Goal: Task Accomplishment & Management: Complete application form

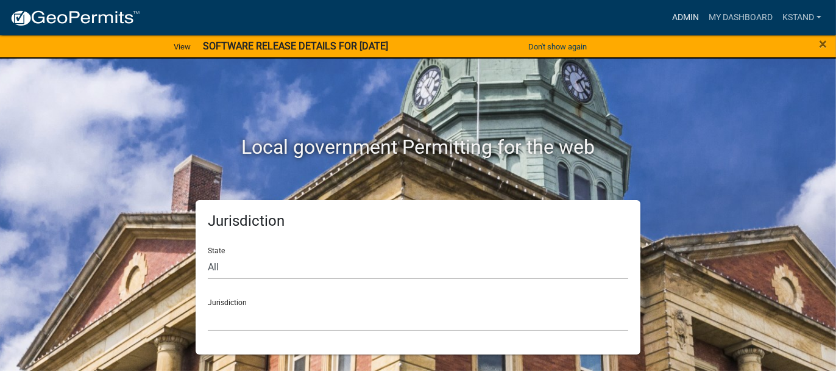
click at [678, 18] on link "Admin" at bounding box center [686, 17] width 37 height 23
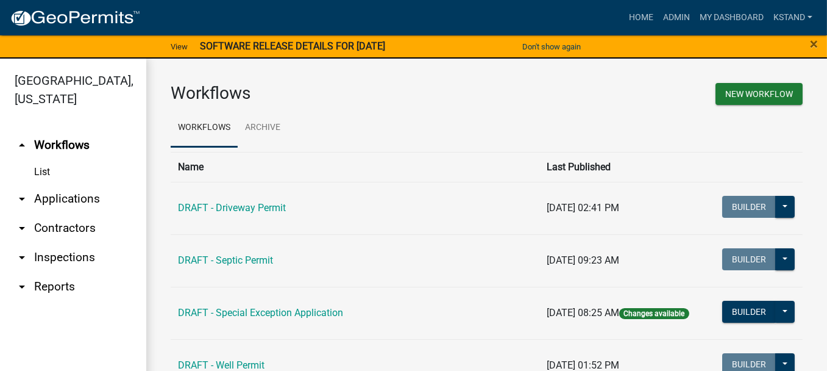
click at [43, 204] on link "arrow_drop_down Applications" at bounding box center [73, 198] width 146 height 29
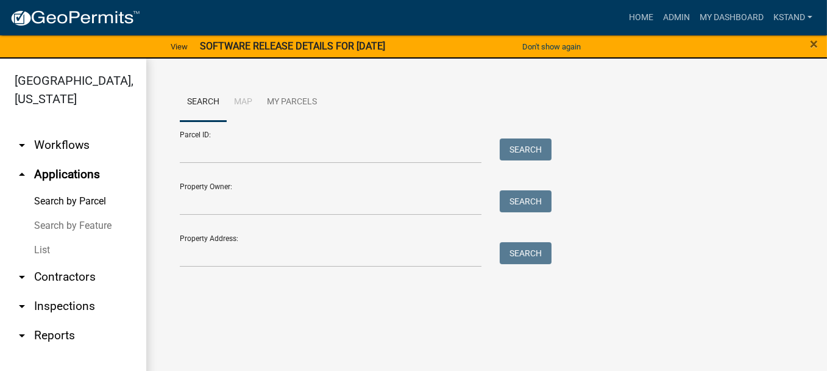
click at [37, 251] on link "List" at bounding box center [73, 250] width 146 height 24
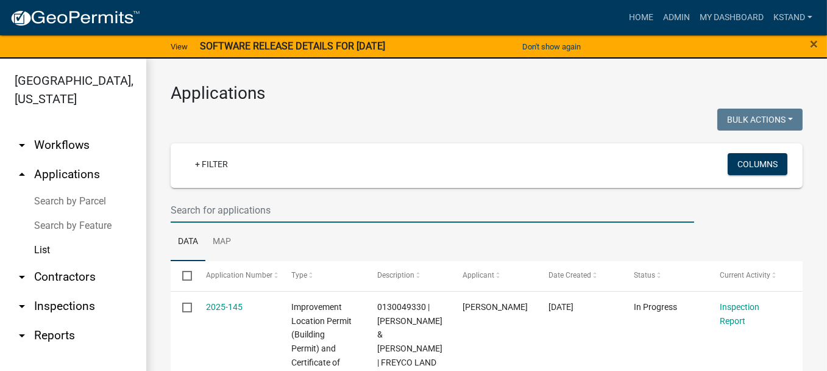
click at [178, 202] on input "text" at bounding box center [433, 210] width 524 height 25
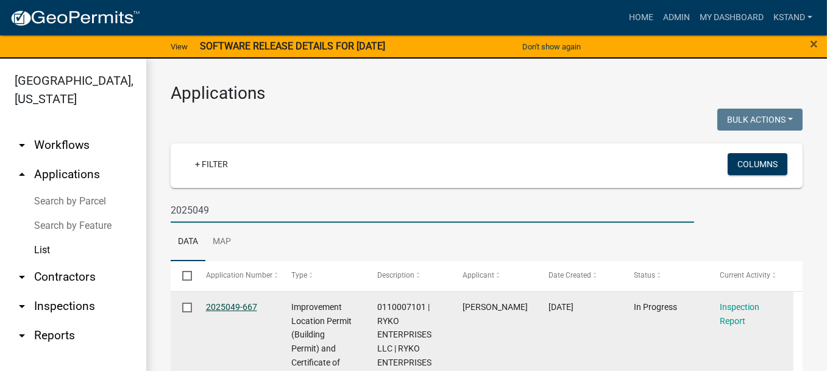
type input "2025049"
click at [237, 307] on link "2025049-667" at bounding box center [231, 307] width 51 height 10
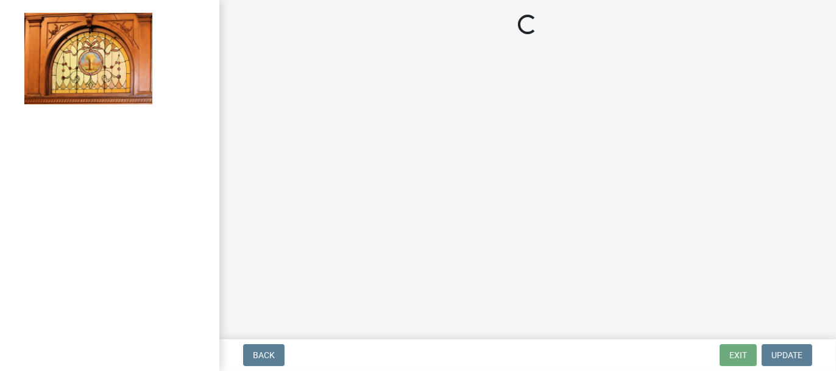
select select "62bb873c-c571-4454-ac8a-8c216551e2a3"
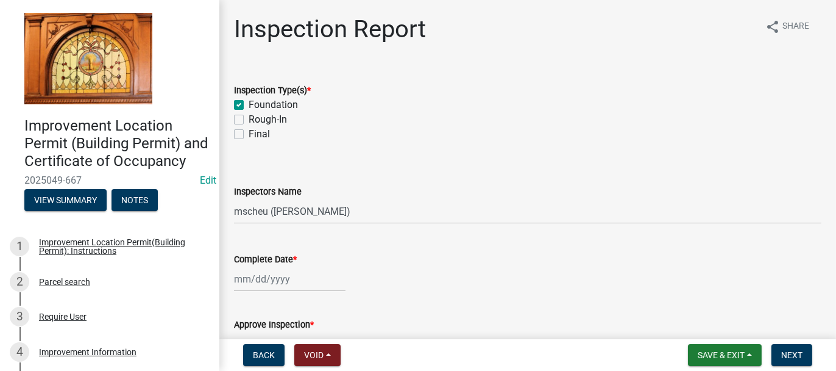
click at [249, 134] on label "Final" at bounding box center [259, 134] width 21 height 15
click at [249, 134] on input "Final" at bounding box center [253, 131] width 8 height 8
checkbox input "true"
checkbox input "false"
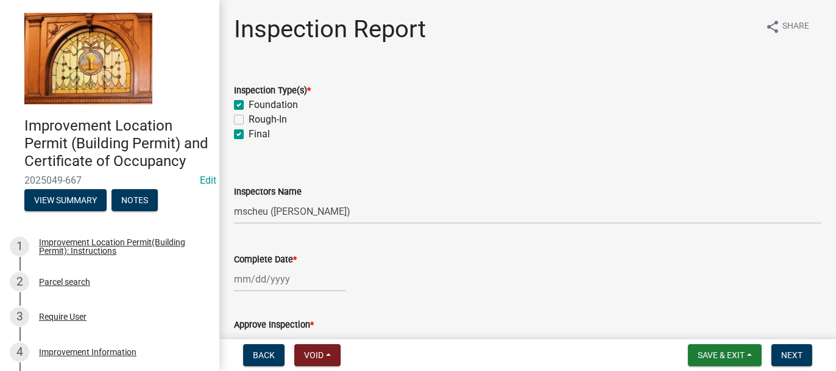
checkbox input "true"
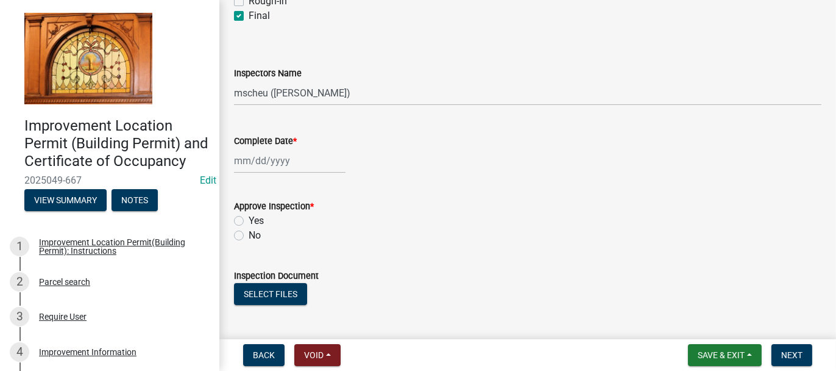
scroll to position [122, 0]
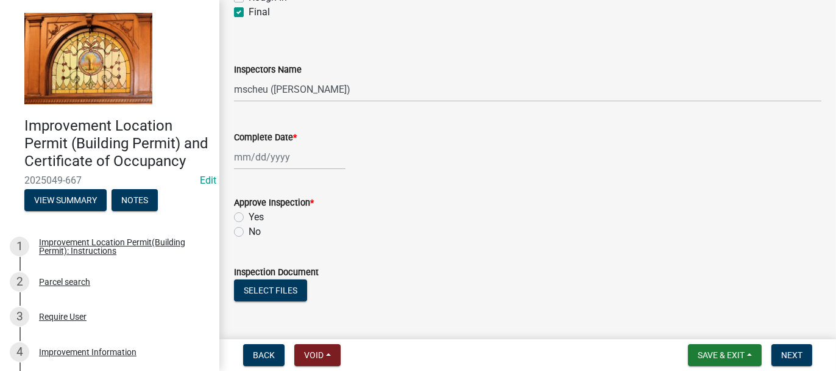
select select "9"
select select "2025"
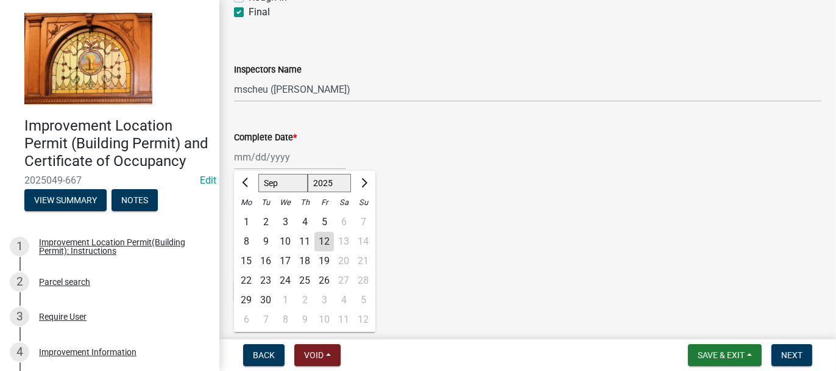
click at [266, 157] on div "[PERSON_NAME] Feb Mar Apr [PERSON_NAME][DATE] Oct Nov [DATE] 1526 1527 1528 152…" at bounding box center [290, 156] width 112 height 25
click at [305, 237] on div "11" at bounding box center [305, 242] width 20 height 20
type input "[DATE]"
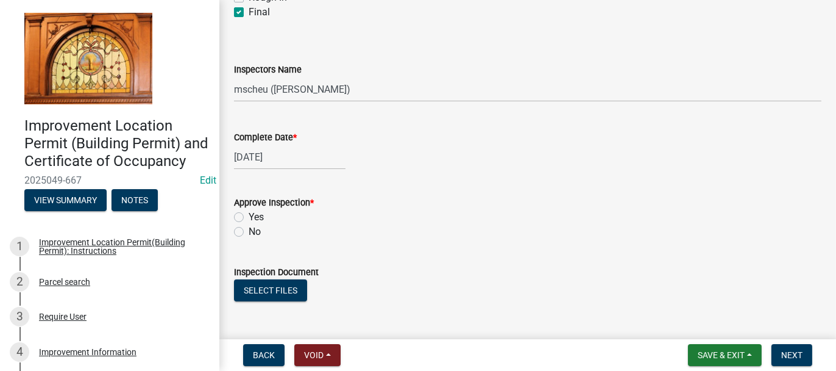
click at [249, 213] on label "Yes" at bounding box center [256, 217] width 15 height 15
click at [249, 213] on input "Yes" at bounding box center [253, 214] width 8 height 8
radio input "true"
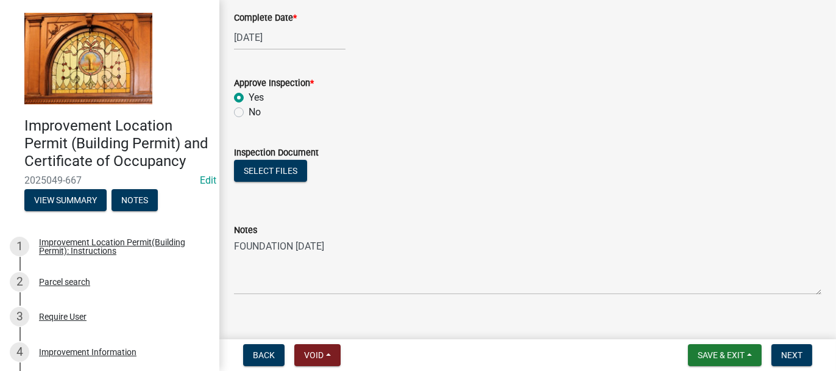
scroll to position [259, 0]
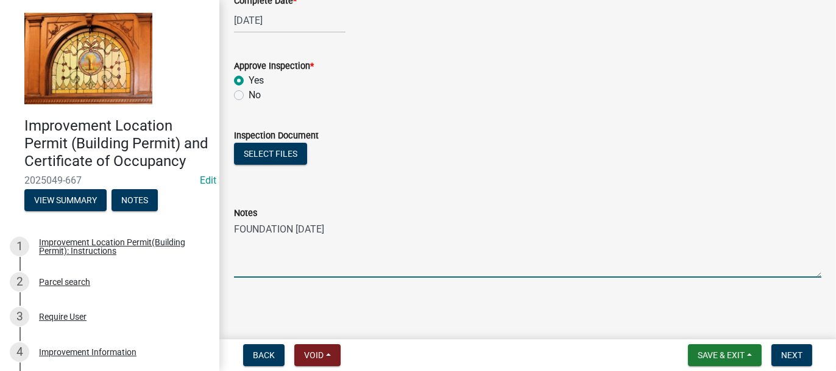
click at [345, 226] on textarea "FOUNDATION [DATE]" at bounding box center [528, 248] width 588 height 57
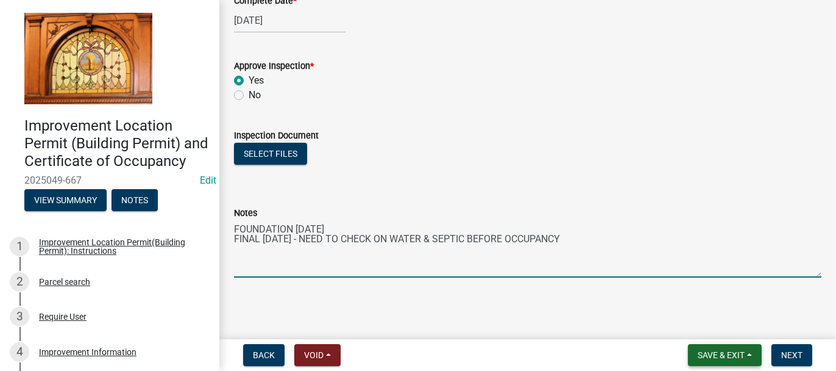
type textarea "FOUNDATION [DATE] FINAL [DATE] - NEED TO CHECK ON WATER & SEPTIC BEFORE OCCUPAN…"
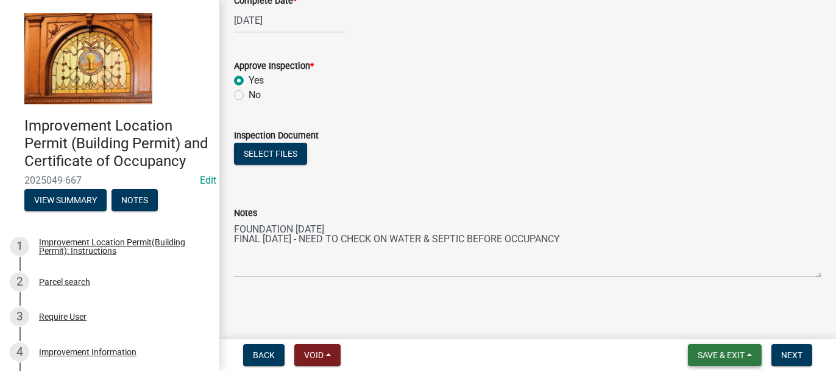
click at [706, 356] on span "Save & Exit" at bounding box center [721, 355] width 47 height 10
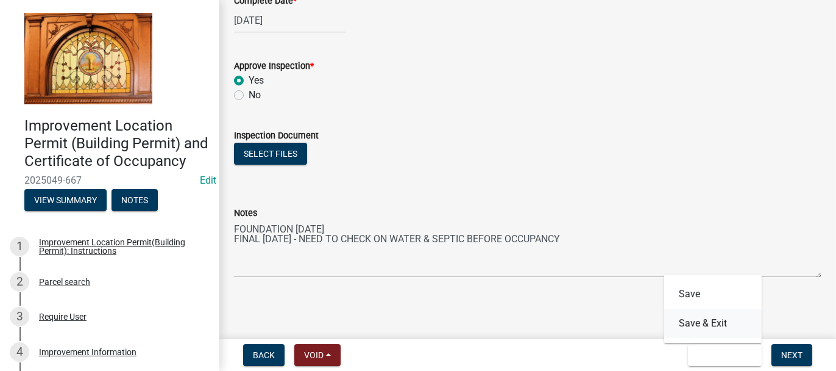
click at [708, 319] on button "Save & Exit" at bounding box center [714, 323] width 98 height 29
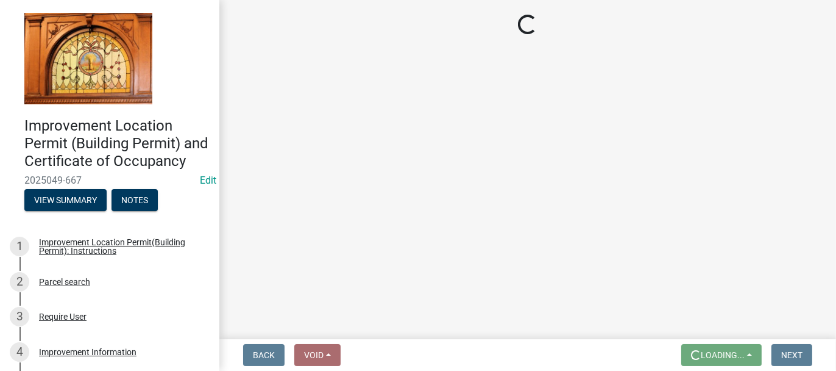
scroll to position [0, 0]
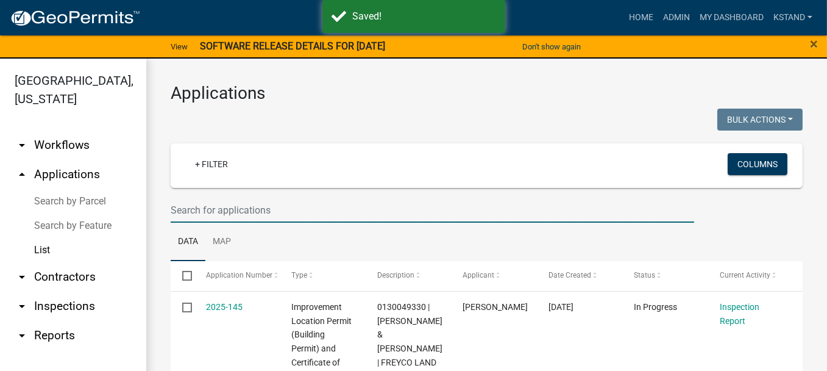
drag, startPoint x: 213, startPoint y: 210, endPoint x: 96, endPoint y: 240, distance: 121.0
click at [213, 210] on input "text" at bounding box center [433, 210] width 524 height 25
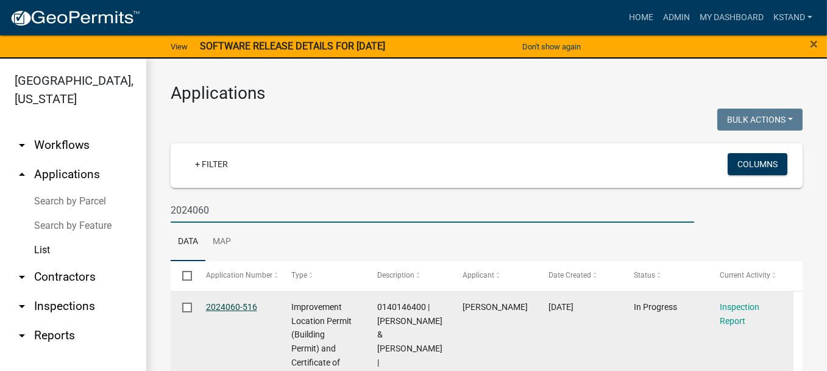
type input "2024060"
click at [226, 307] on link "2024060-516" at bounding box center [231, 307] width 51 height 10
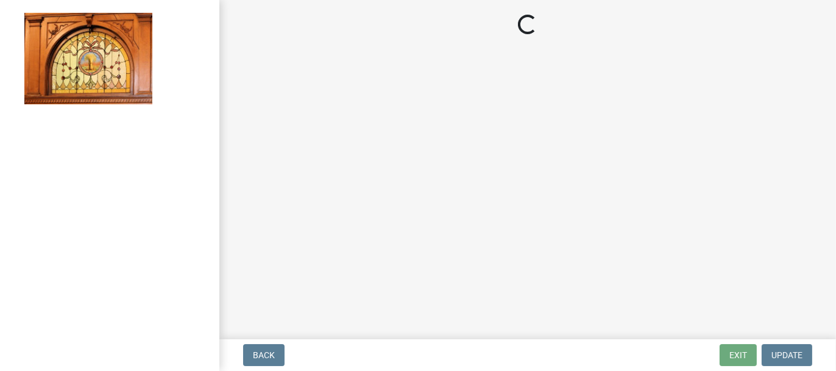
select select "62bb873c-c571-4454-ac8a-8c216551e2a3"
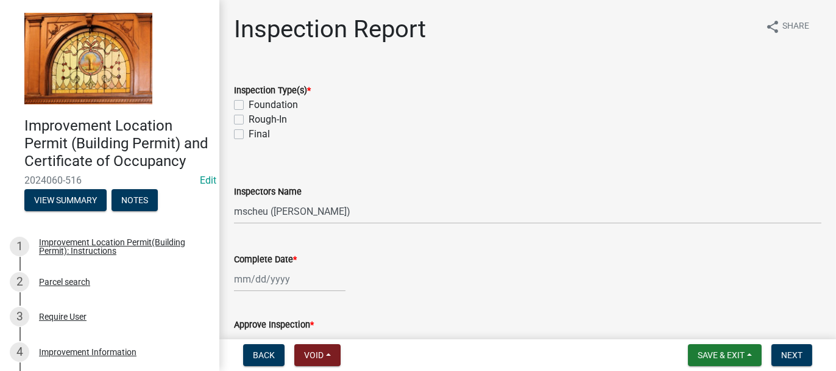
drag, startPoint x: 241, startPoint y: 118, endPoint x: 237, endPoint y: 137, distance: 19.4
click at [249, 121] on label "Rough-In" at bounding box center [268, 119] width 38 height 15
click at [249, 120] on input "Rough-In" at bounding box center [253, 116] width 8 height 8
checkbox input "true"
checkbox input "false"
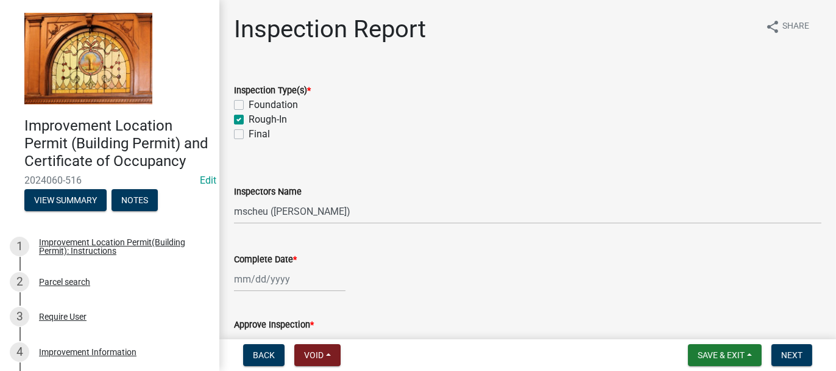
checkbox input "true"
click at [249, 137] on label "Final" at bounding box center [259, 134] width 21 height 15
click at [249, 135] on input "Final" at bounding box center [253, 131] width 8 height 8
checkbox input "true"
checkbox input "false"
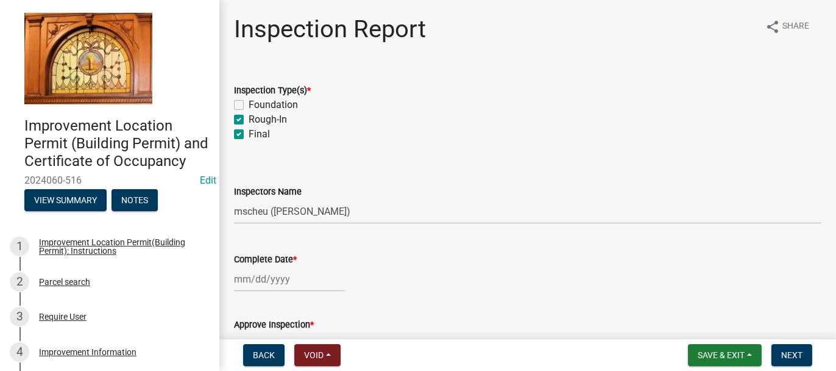
checkbox input "true"
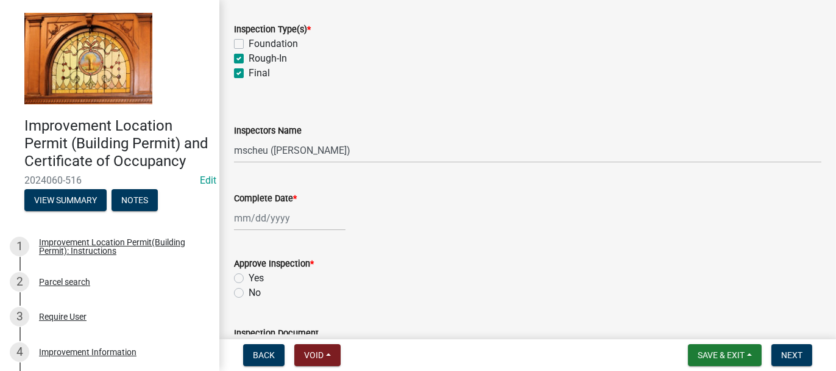
click at [243, 222] on div at bounding box center [290, 217] width 112 height 25
select select "9"
select select "2025"
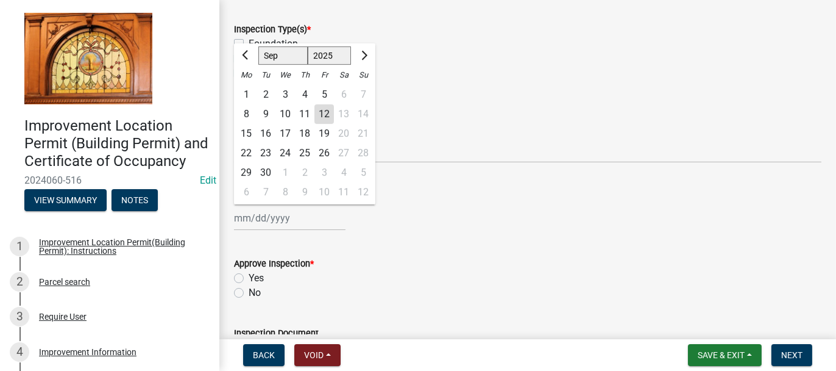
click at [308, 110] on div "11" at bounding box center [305, 114] width 20 height 20
type input "[DATE]"
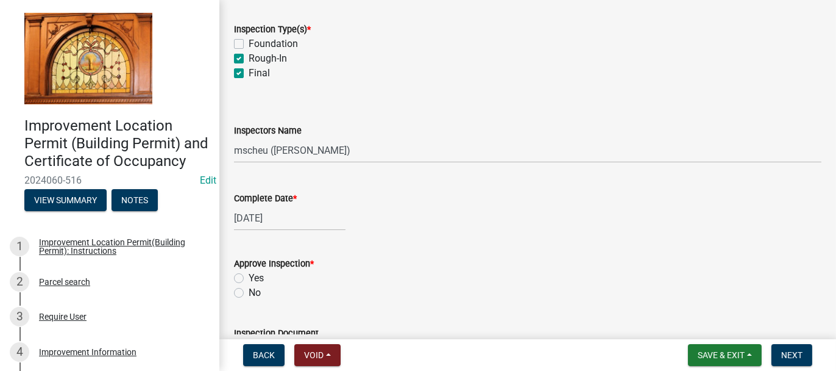
click at [249, 277] on label "Yes" at bounding box center [256, 278] width 15 height 15
click at [249, 277] on input "Yes" at bounding box center [253, 275] width 8 height 8
radio input "true"
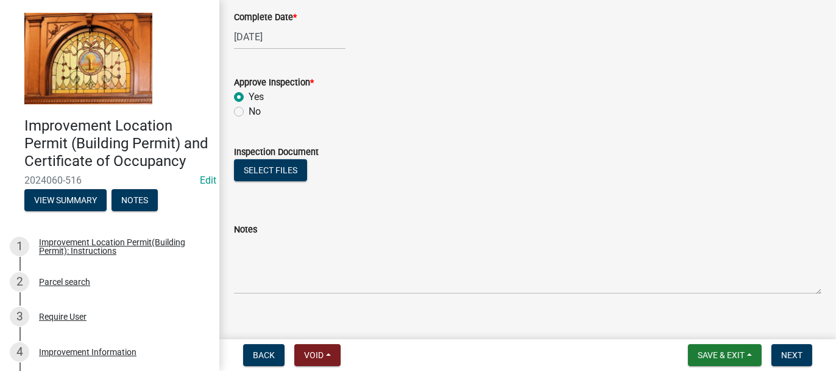
scroll to position [244, 0]
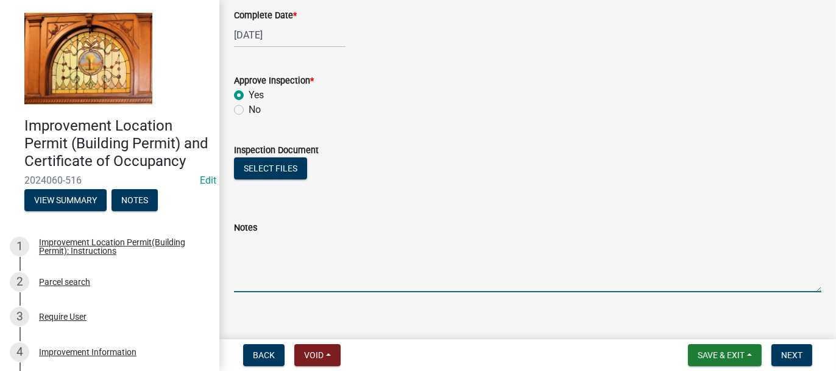
click at [240, 244] on textarea "Notes" at bounding box center [528, 263] width 588 height 57
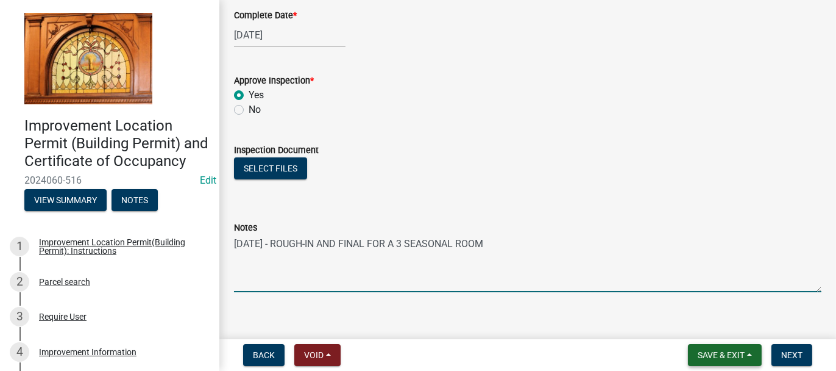
type textarea "[DATE] - ROUGH-IN AND FINAL FOR A 3 SEASONAL ROOM"
click at [699, 357] on span "Save & Exit" at bounding box center [721, 355] width 47 height 10
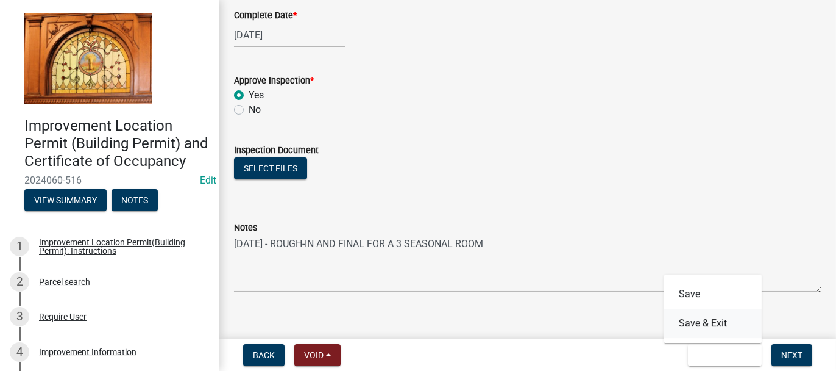
click at [695, 325] on button "Save & Exit" at bounding box center [714, 323] width 98 height 29
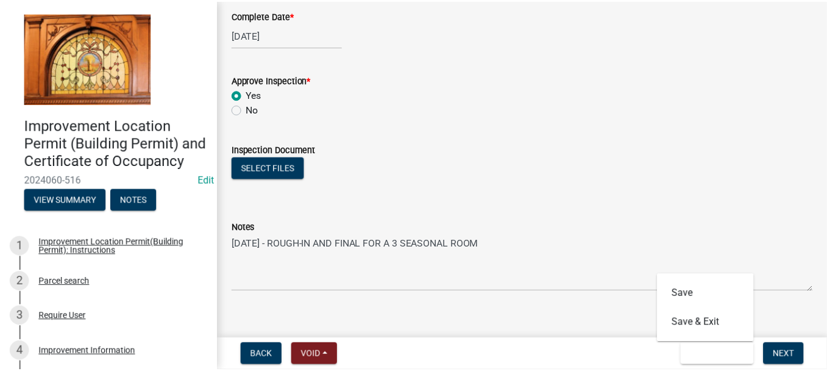
scroll to position [0, 0]
